Goal: Task Accomplishment & Management: Use online tool/utility

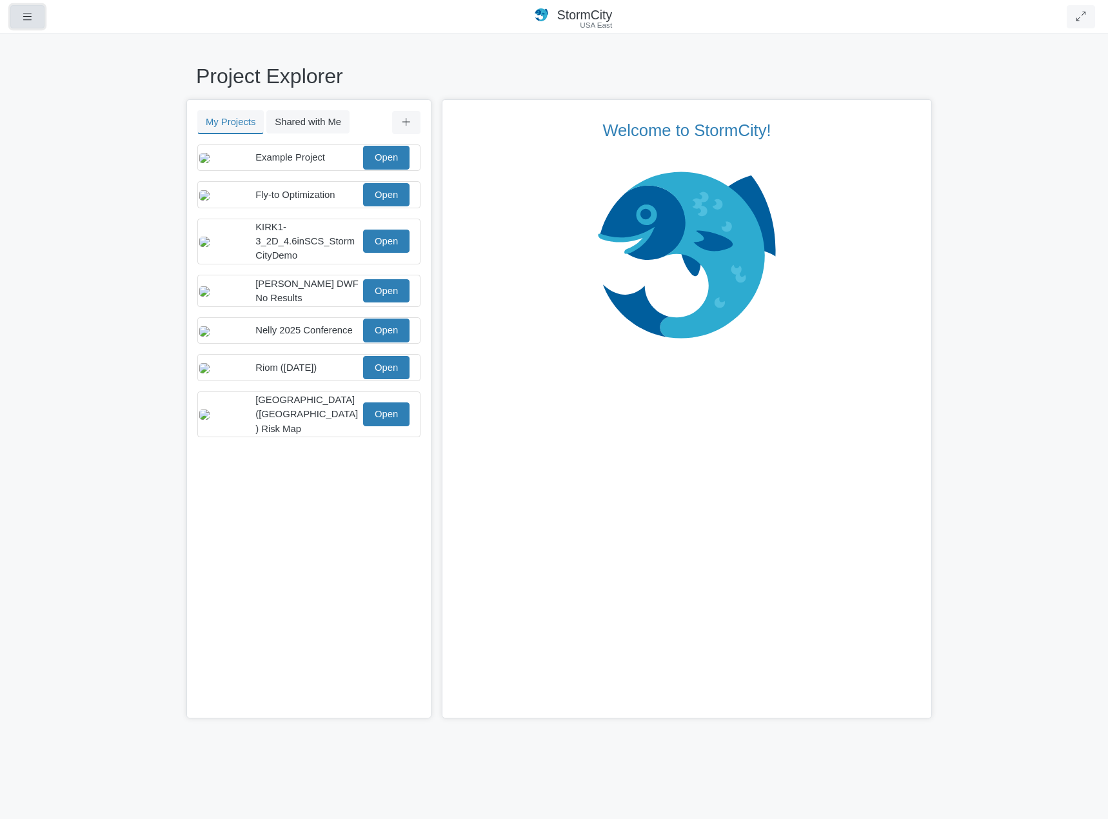
click at [28, 16] on icon "button" at bounding box center [27, 17] width 12 height 10
click at [63, 277] on div "Project Explorer My Projects Shared with Me Filter You don't currently have any…" at bounding box center [554, 426] width 1108 height 786
click at [20, 24] on button "button" at bounding box center [27, 16] width 34 height 23
click at [65, 335] on div "Project Explorer My Projects Shared with Me Filter You don't currently have any…" at bounding box center [554, 426] width 1108 height 786
click at [28, 20] on icon "button" at bounding box center [27, 17] width 12 height 10
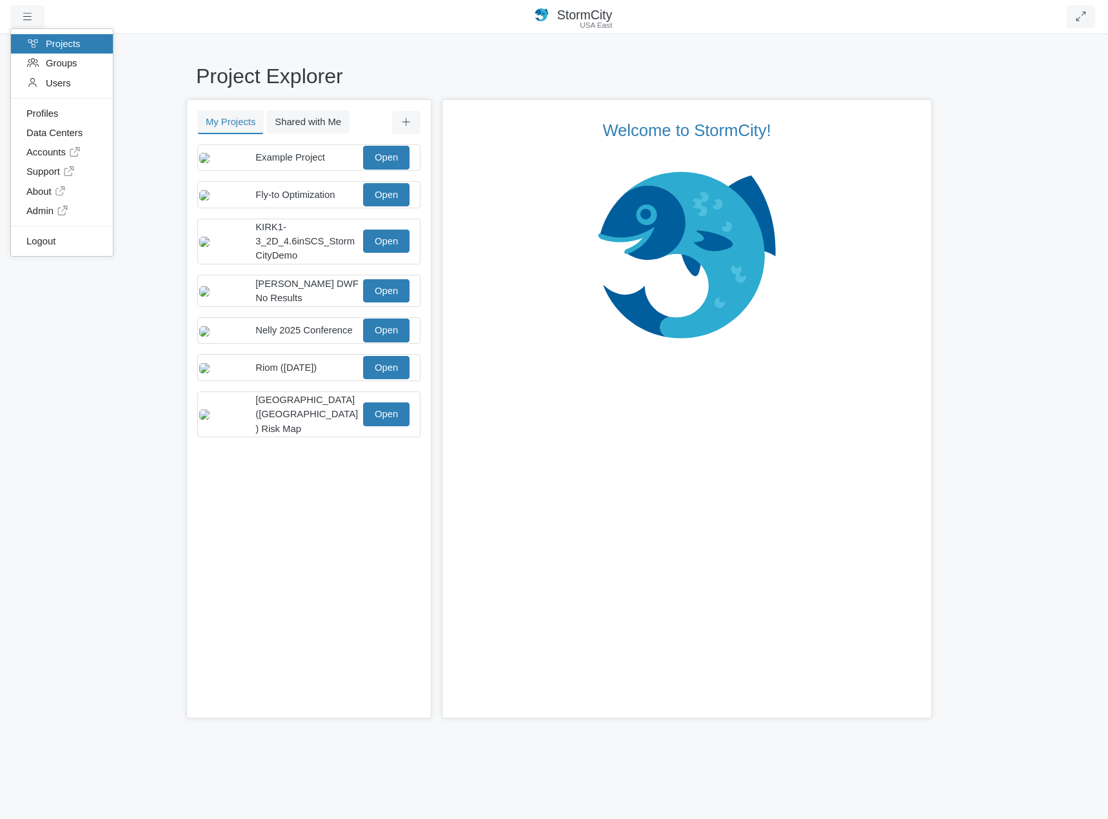
click at [52, 333] on div "Project Explorer My Projects Shared with Me Filter You don't currently have any…" at bounding box center [554, 426] width 1108 height 786
click at [318, 124] on button "Shared with Me" at bounding box center [307, 121] width 83 height 23
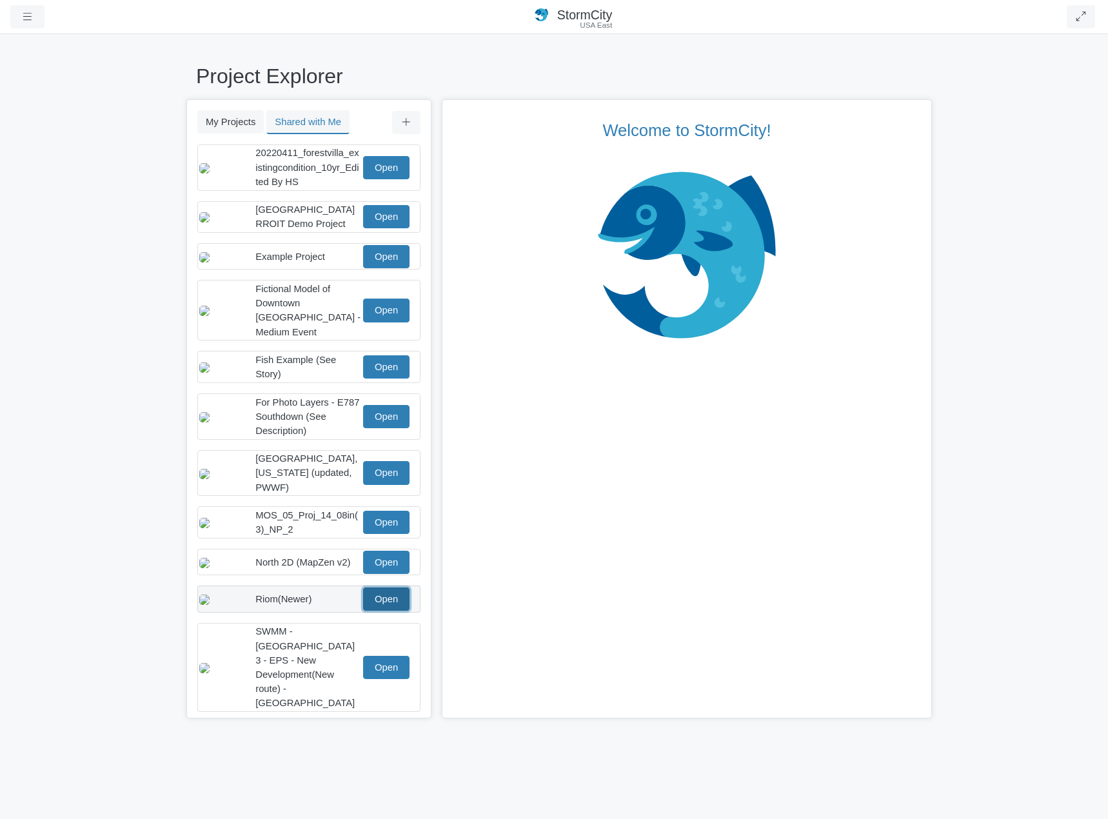
click at [381, 593] on link "Open" at bounding box center [386, 598] width 46 height 23
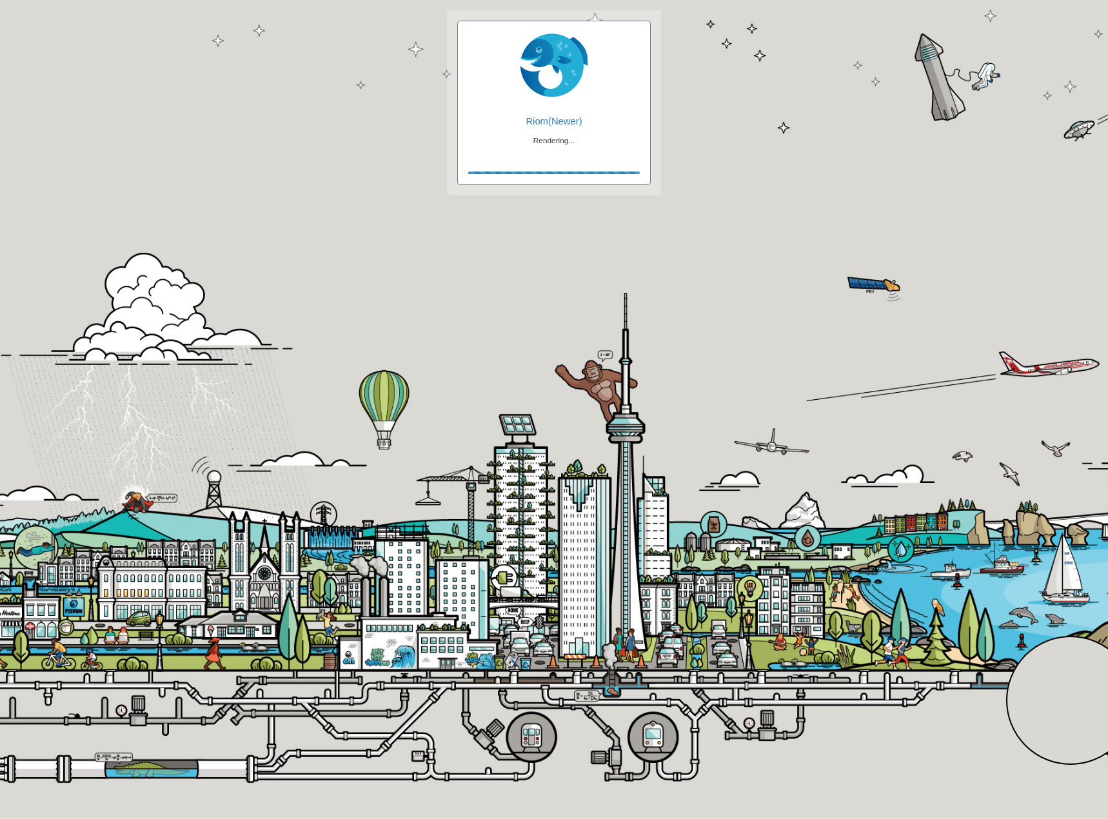
checkbox input "true"
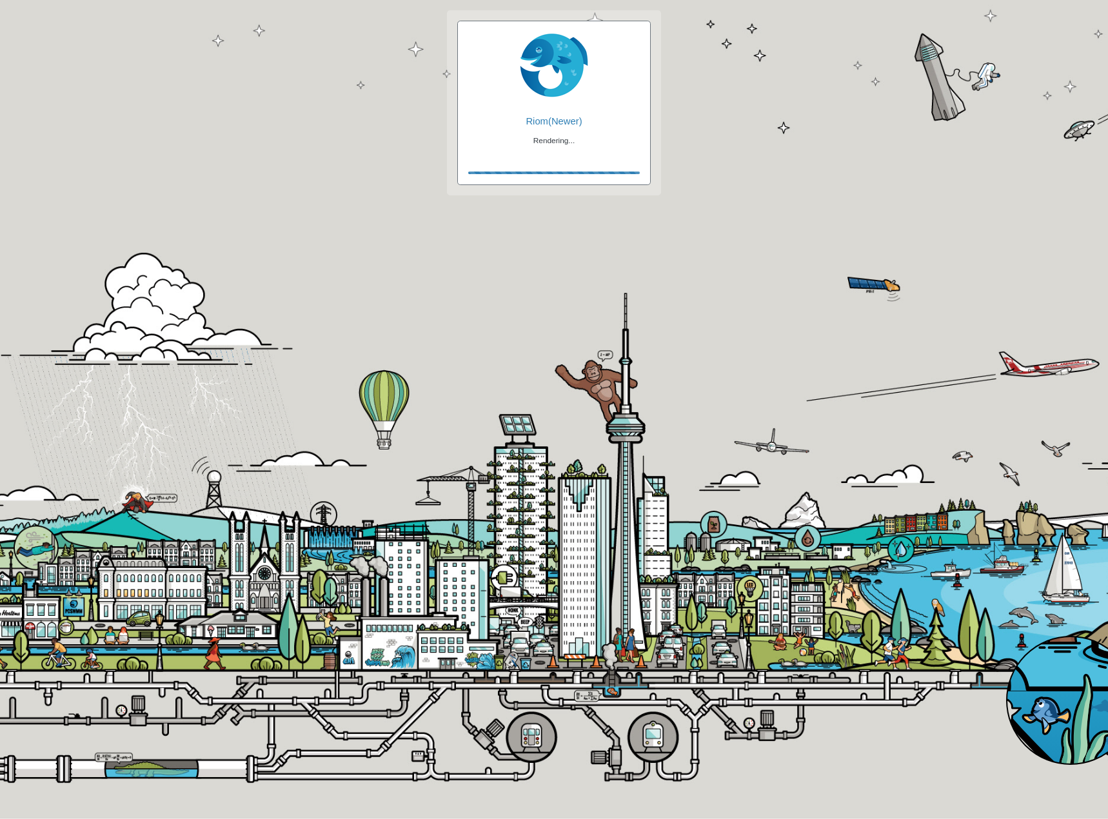
checkbox input "true"
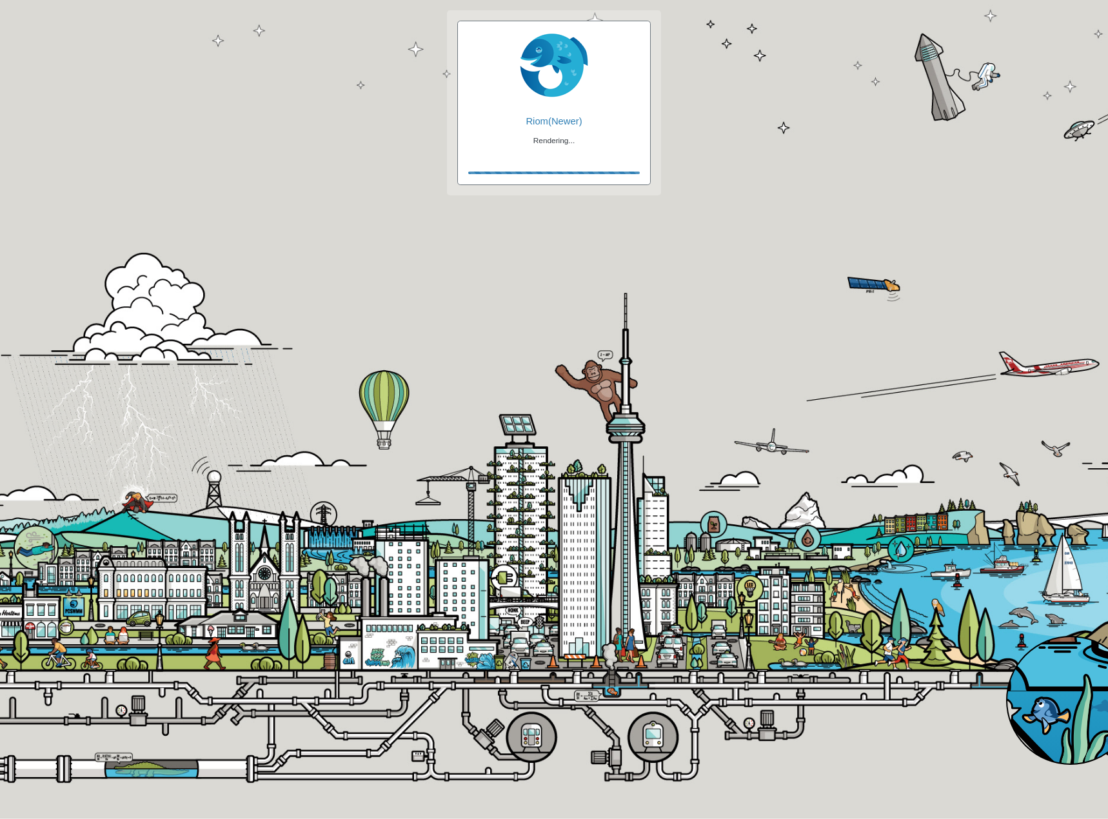
checkbox input "false"
checkbox input "true"
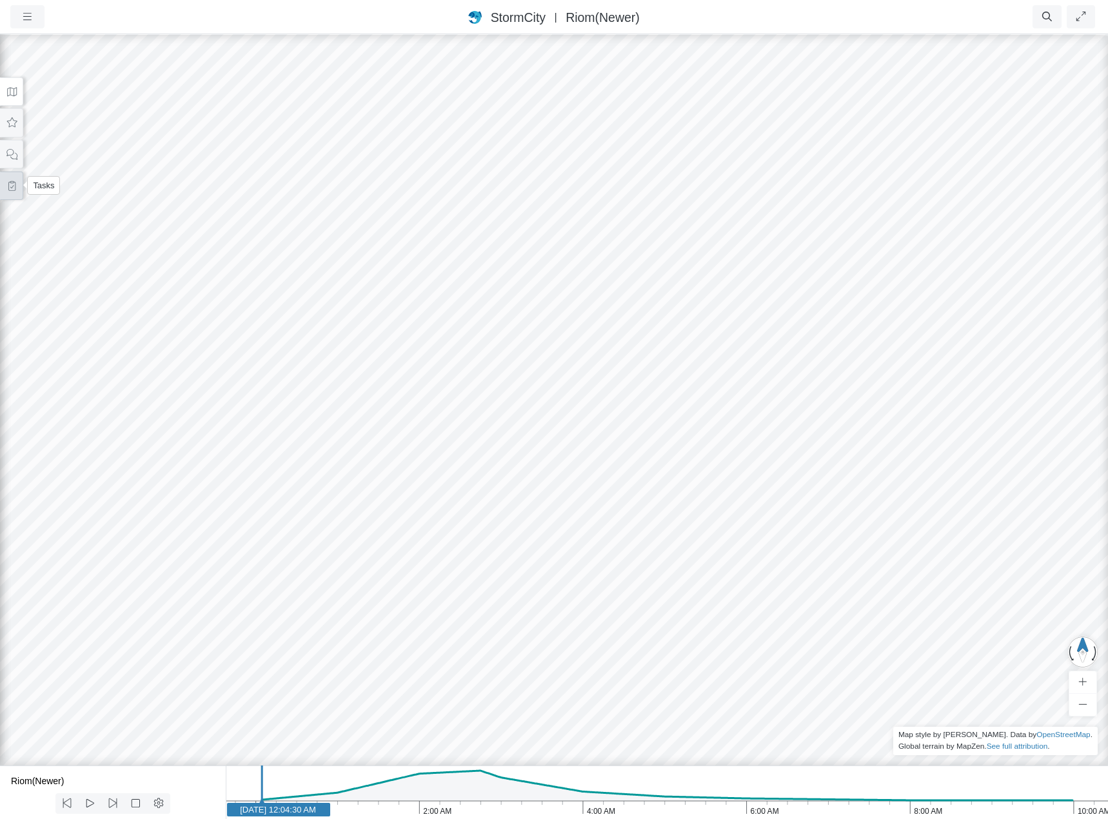
click at [6, 182] on icon at bounding box center [12, 186] width 12 height 10
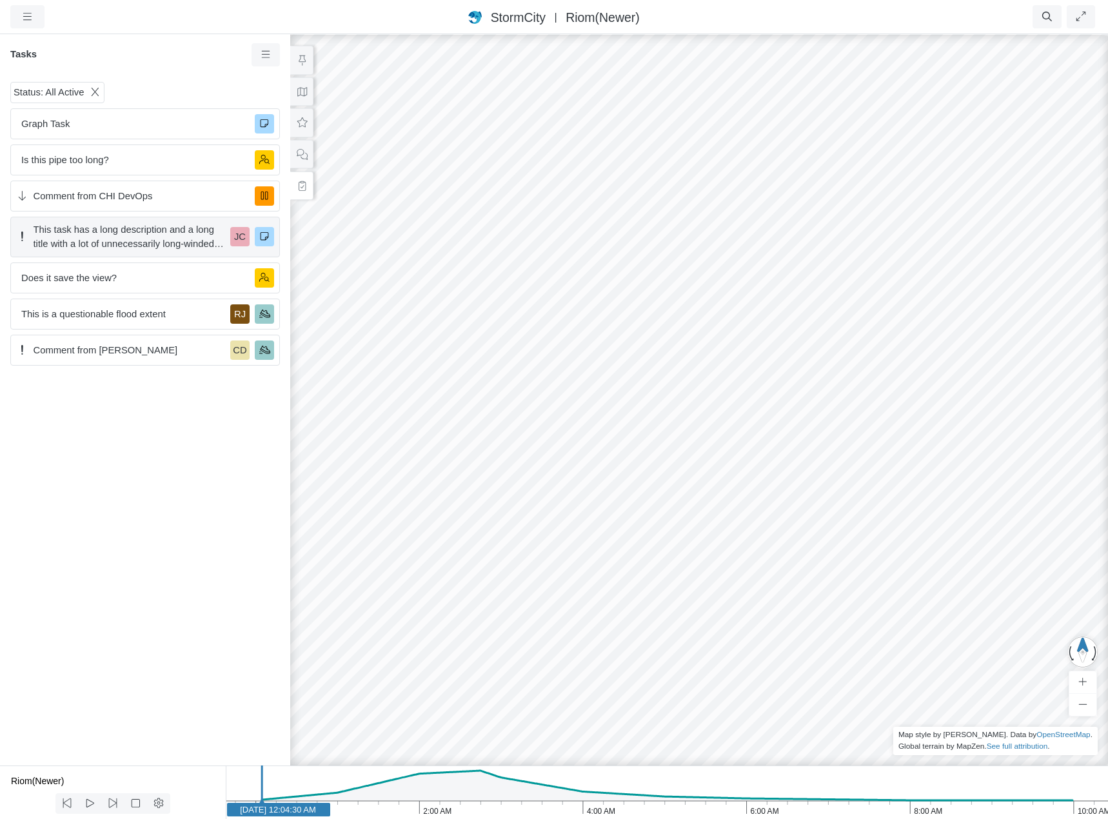
click at [128, 237] on span "This task has a long description and a long title with a lot of unnecessarily l…" at bounding box center [130, 236] width 192 height 28
